Goal: Transaction & Acquisition: Purchase product/service

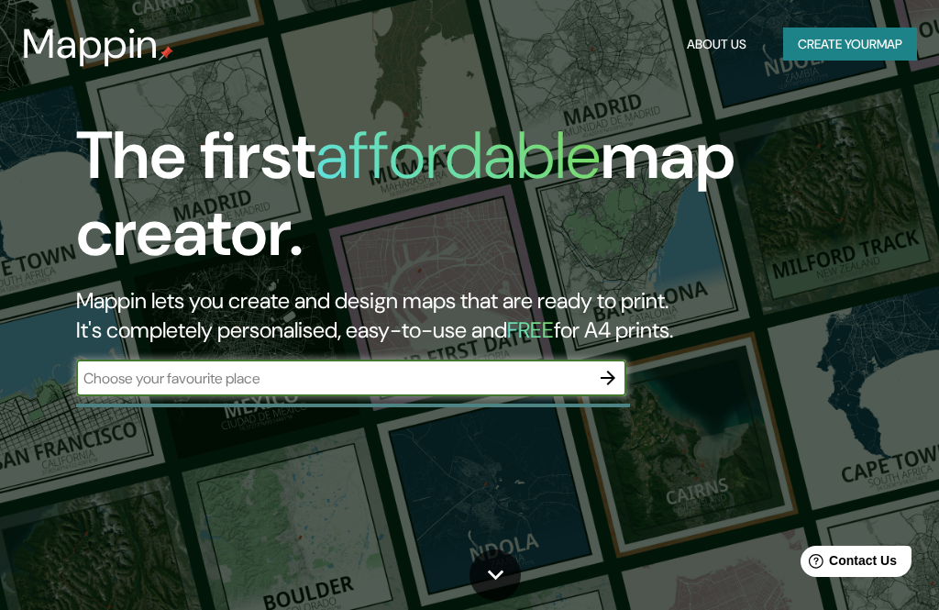
click at [529, 377] on input "text" at bounding box center [333, 378] width 514 height 21
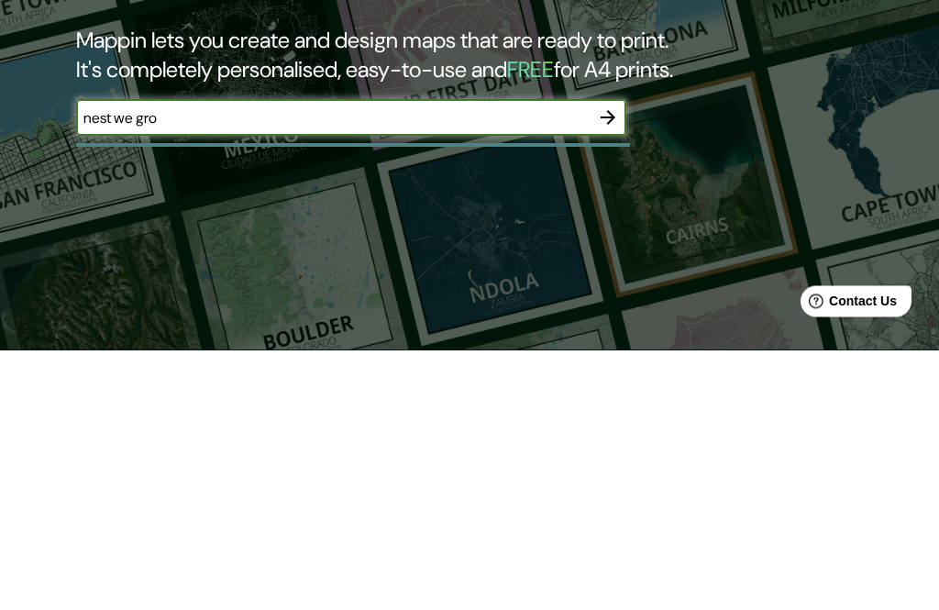
type input "nest we grow"
click at [602, 371] on icon "button" at bounding box center [608, 378] width 15 height 15
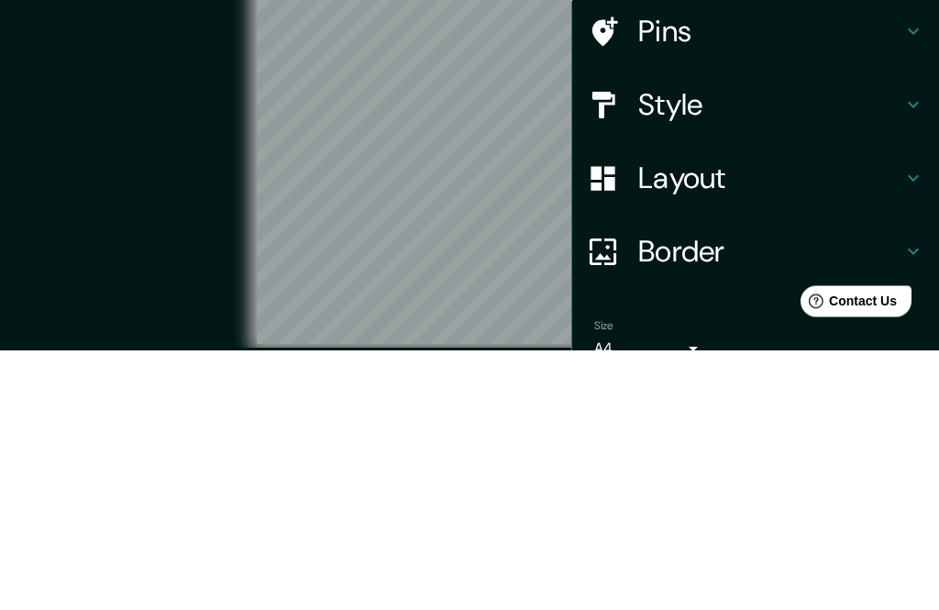
scroll to position [80, 0]
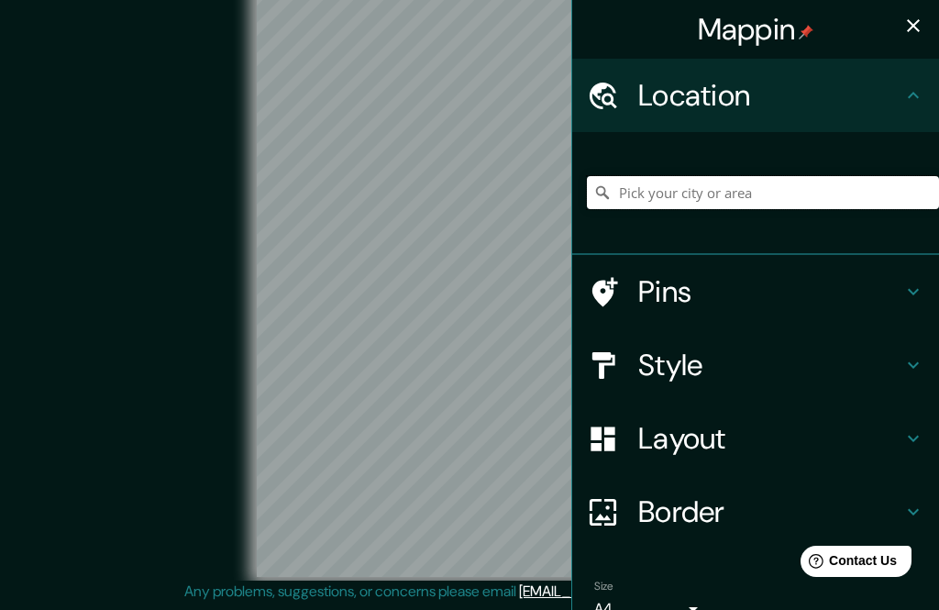
click at [733, 192] on input "Pick your city or area" at bounding box center [763, 192] width 352 height 33
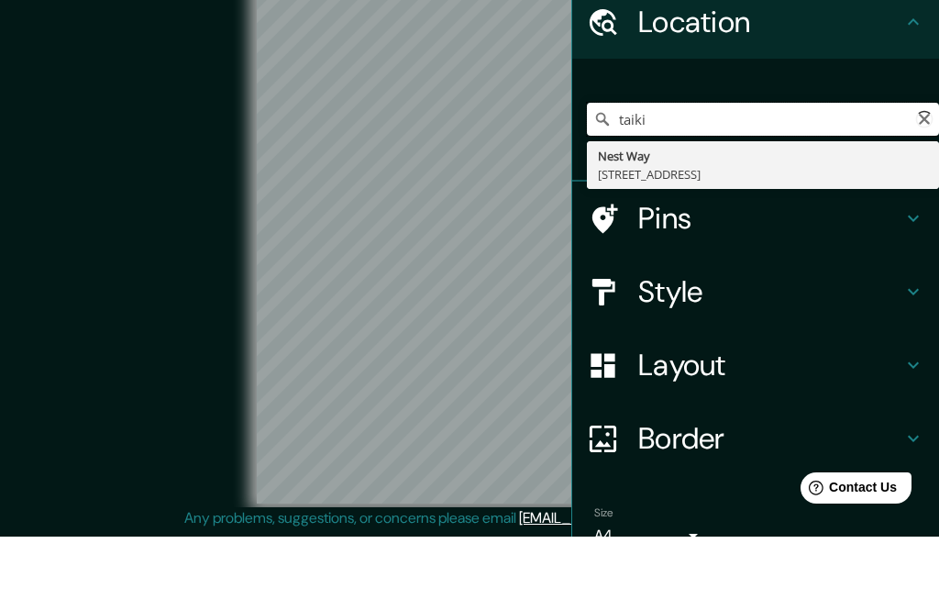
click at [761, 176] on input "taiki" at bounding box center [763, 192] width 352 height 33
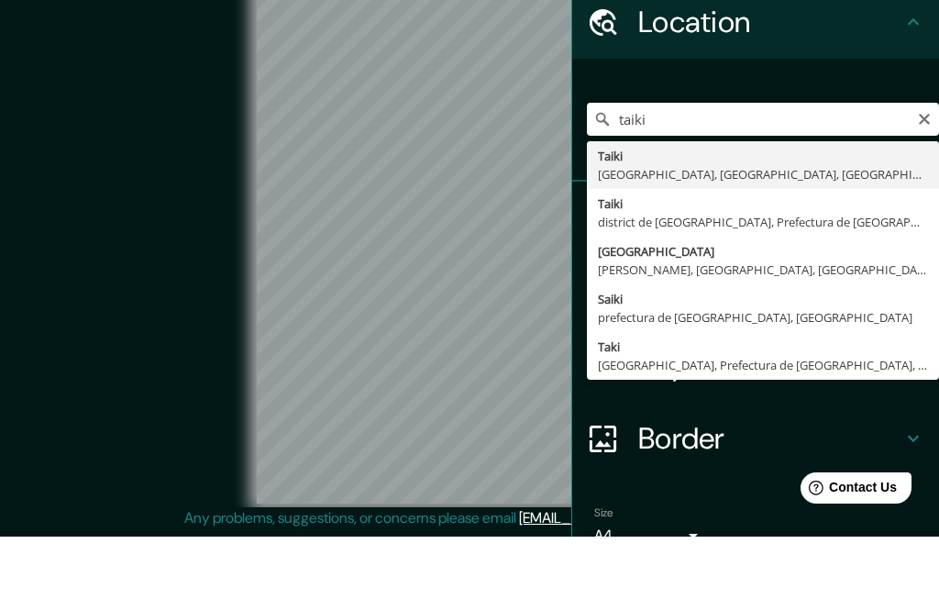
type input "[GEOGRAPHIC_DATA], district de [GEOGRAPHIC_DATA], Prefectura de [GEOGRAPHIC_DAT…"
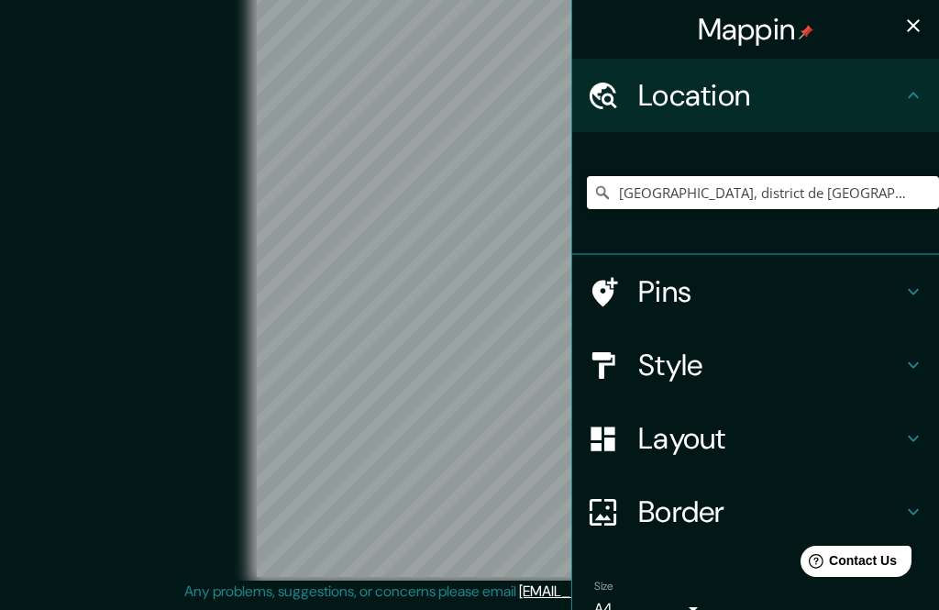
click at [769, 294] on h4 "Pins" at bounding box center [770, 291] width 264 height 37
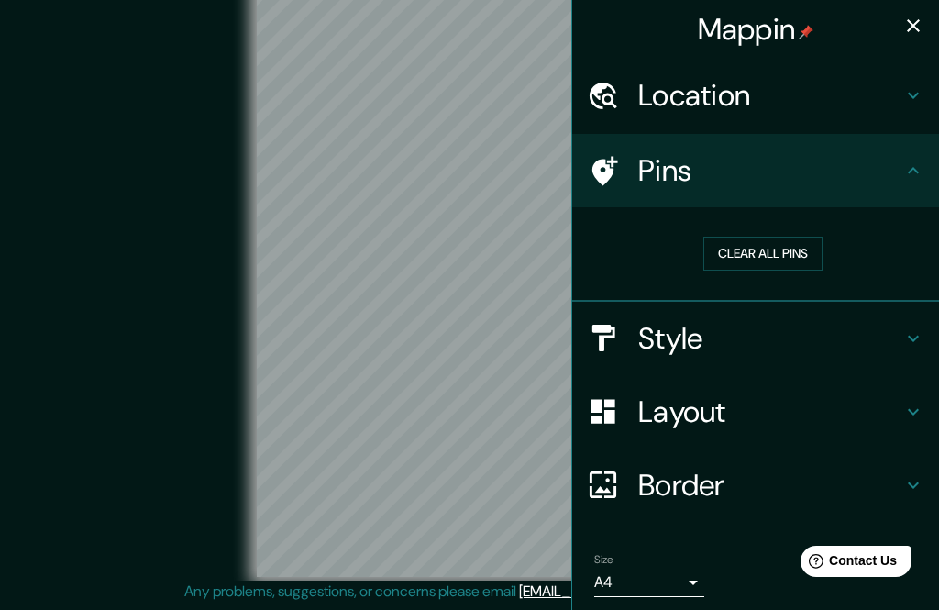
click at [814, 249] on button "Clear all pins" at bounding box center [763, 254] width 119 height 34
click at [929, 168] on div "Pins" at bounding box center [755, 170] width 367 height 73
click at [349, 253] on div at bounding box center [356, 260] width 15 height 15
click at [356, 239] on div at bounding box center [355, 246] width 15 height 15
click at [792, 242] on button "Clear all pins" at bounding box center [763, 254] width 119 height 34
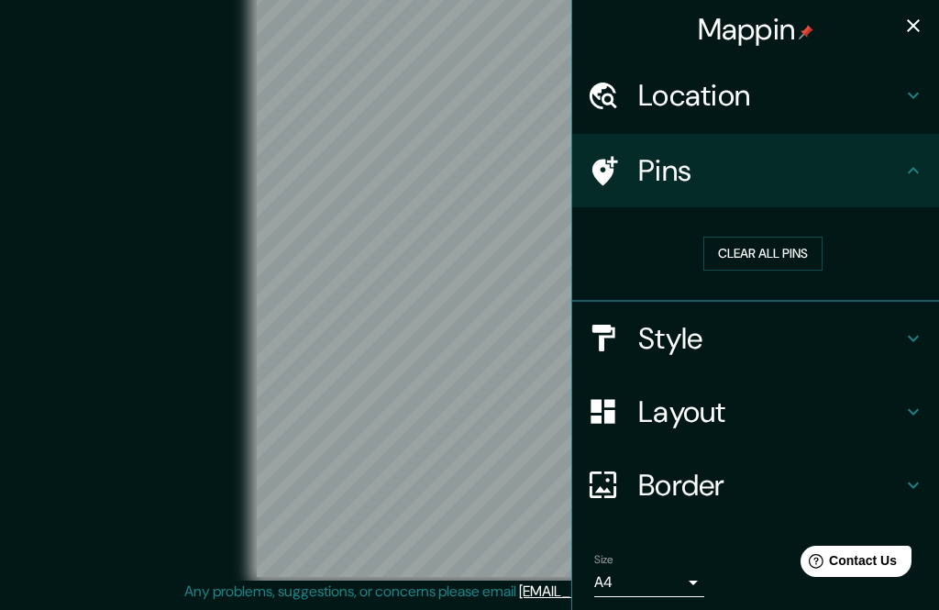
click at [773, 336] on h4 "Style" at bounding box center [770, 338] width 264 height 37
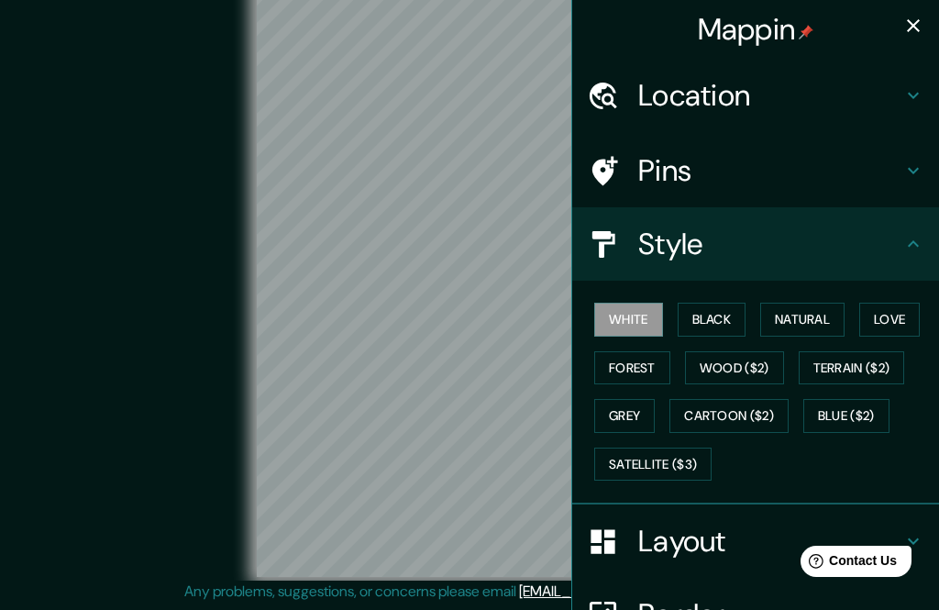
click at [863, 414] on button "Blue ($2)" at bounding box center [846, 416] width 86 height 34
click at [686, 526] on h4 "Layout" at bounding box center [770, 541] width 264 height 37
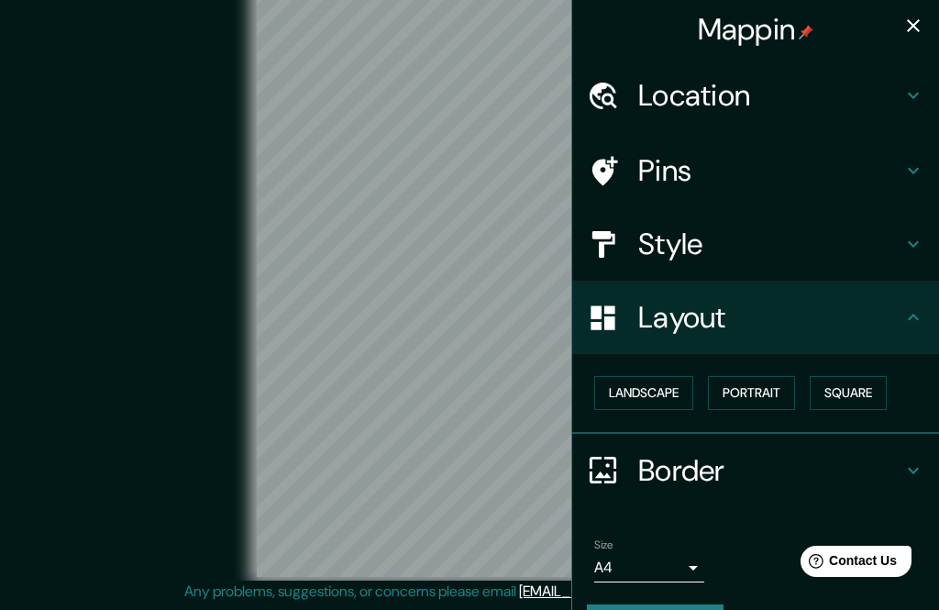
click at [673, 386] on button "Landscape" at bounding box center [643, 393] width 99 height 34
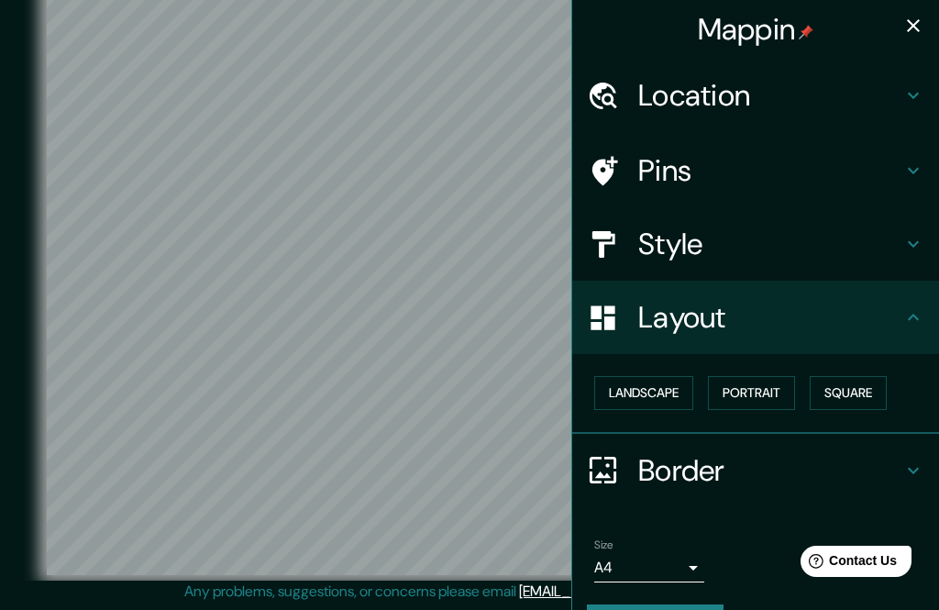
click at [770, 395] on button "Portrait" at bounding box center [751, 393] width 87 height 34
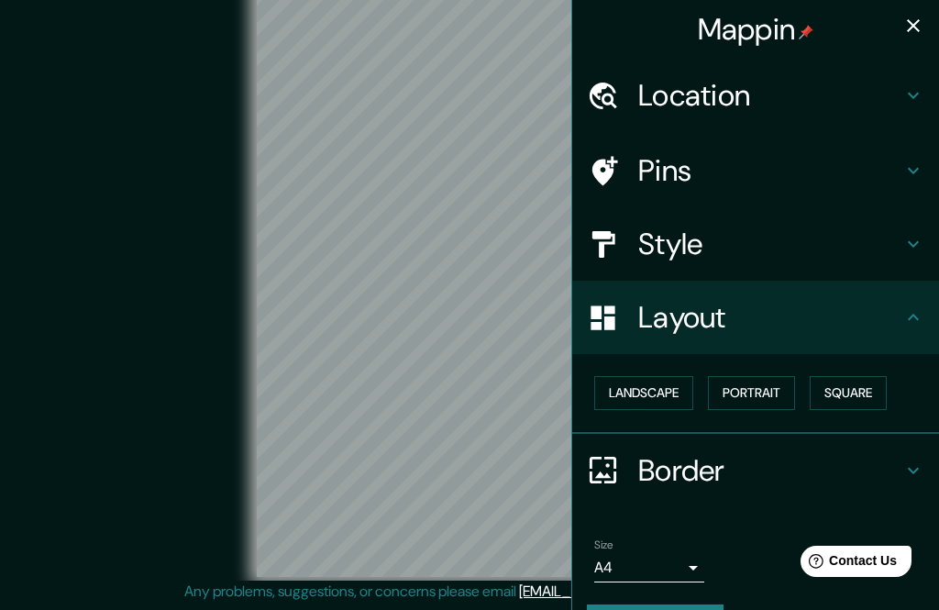
click at [840, 389] on button "Square" at bounding box center [848, 393] width 77 height 34
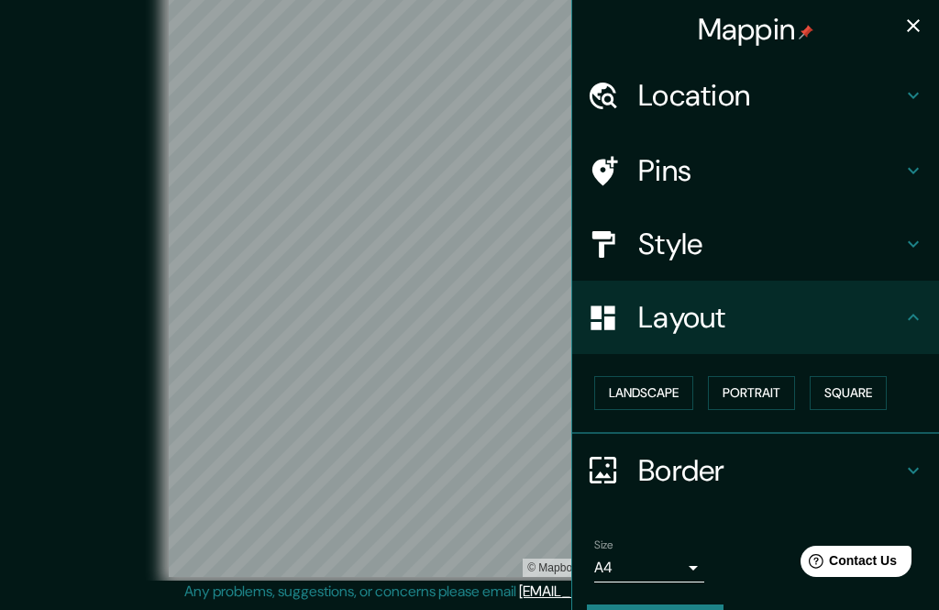
click at [642, 401] on button "Landscape" at bounding box center [643, 393] width 99 height 34
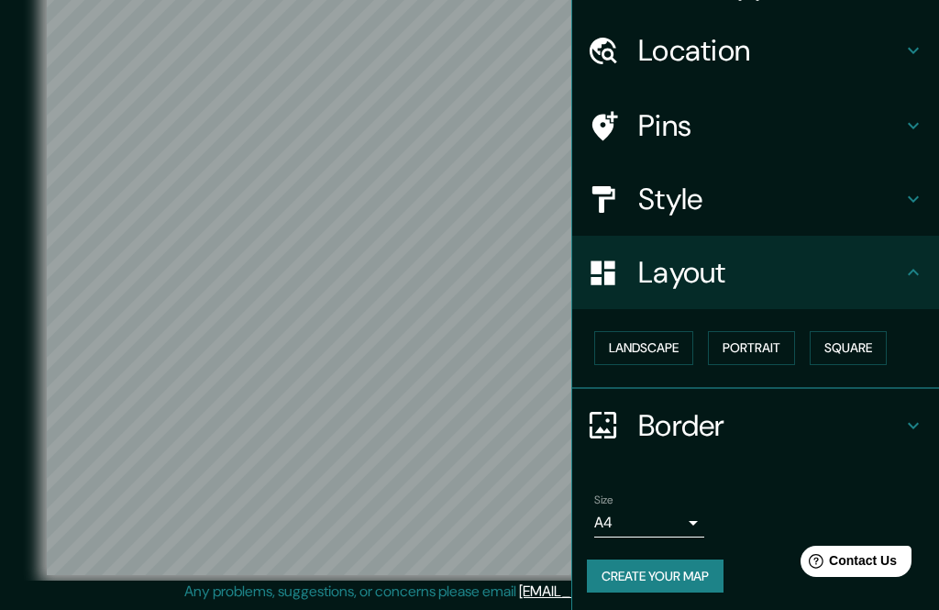
scroll to position [44, 0]
click at [897, 415] on h4 "Border" at bounding box center [770, 426] width 264 height 37
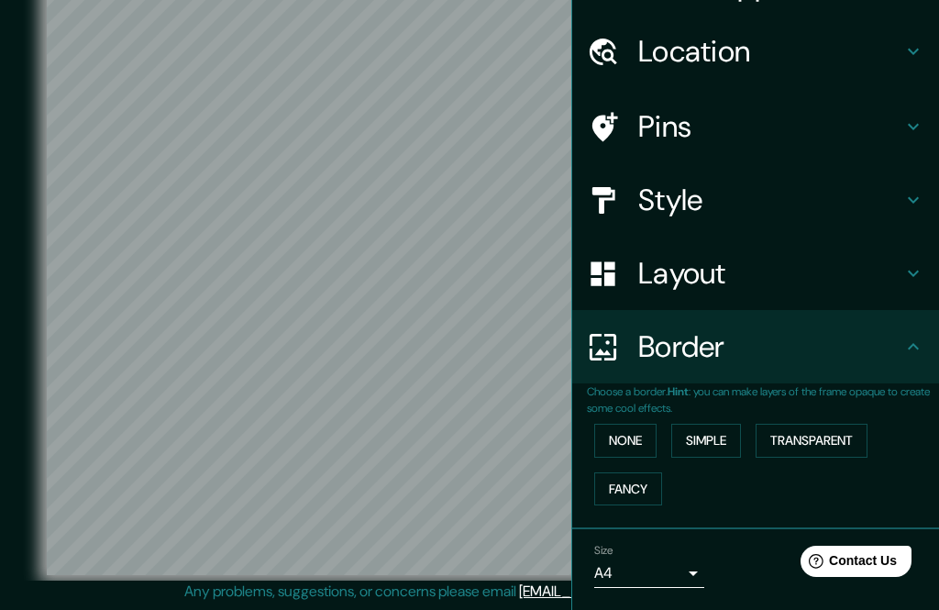
click at [728, 432] on button "Simple" at bounding box center [706, 441] width 70 height 34
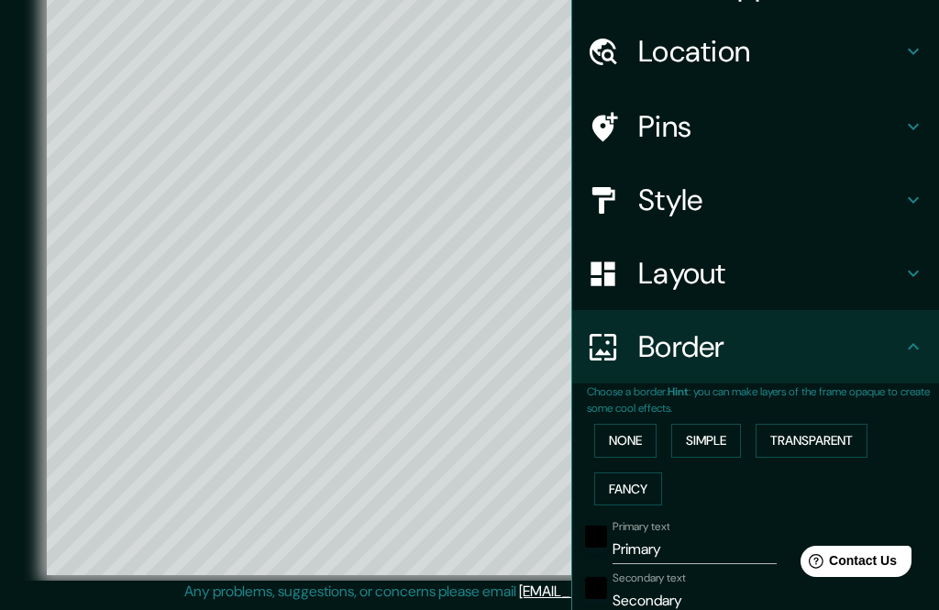
click at [837, 428] on button "Transparent" at bounding box center [812, 441] width 112 height 34
click at [635, 428] on button "None" at bounding box center [625, 441] width 62 height 34
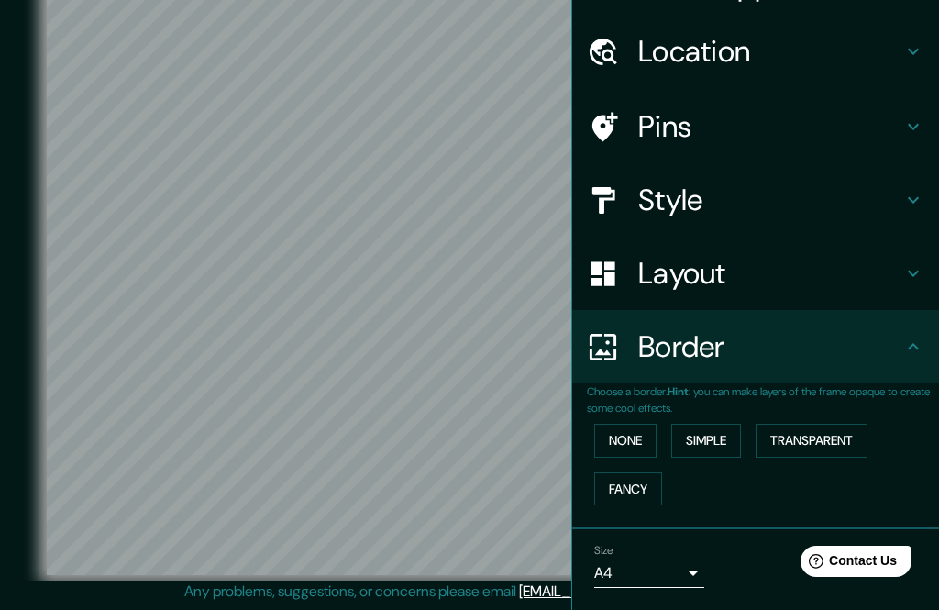
click at [649, 490] on button "Fancy" at bounding box center [628, 489] width 68 height 34
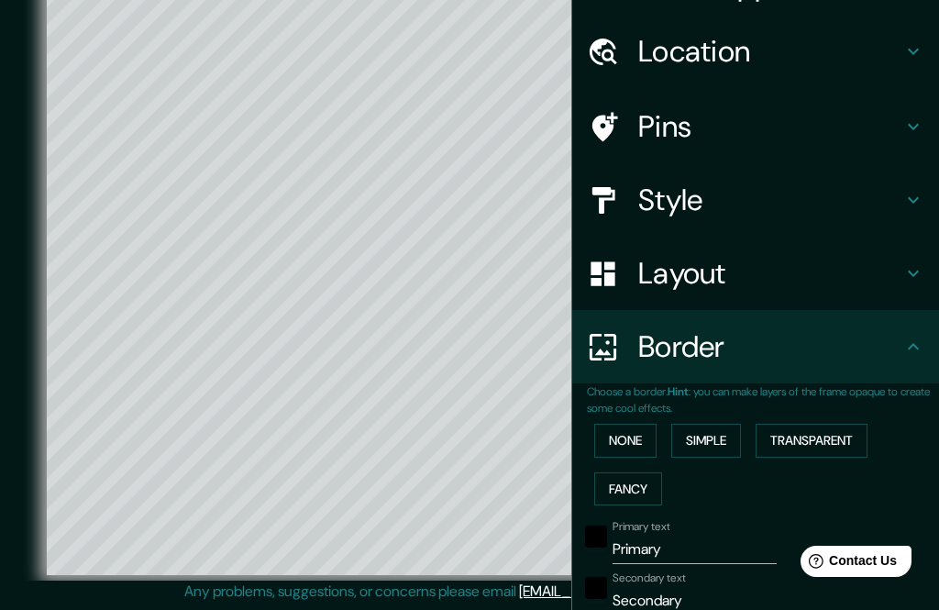
click at [619, 433] on button "None" at bounding box center [625, 441] width 62 height 34
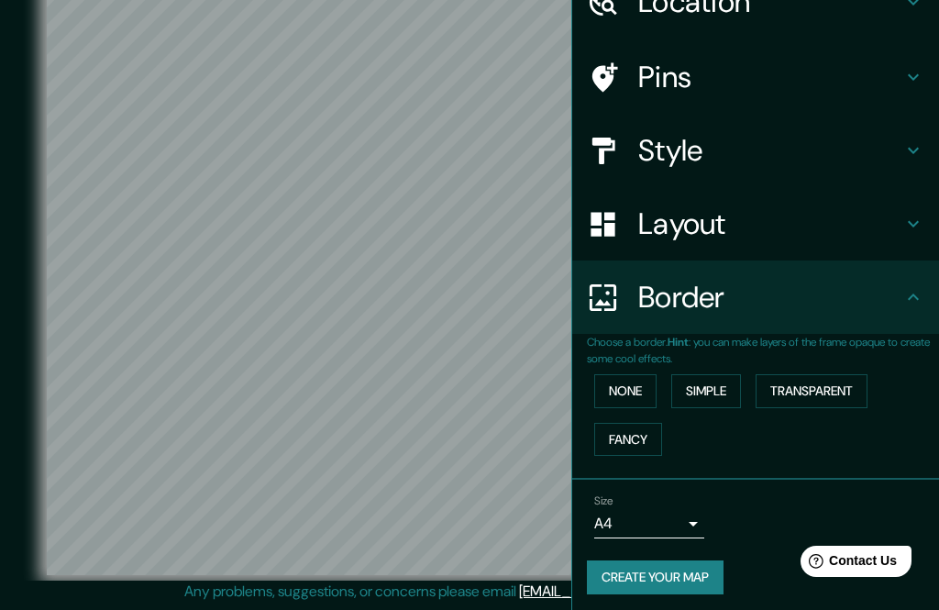
scroll to position [14, 0]
